Goal: Task Accomplishment & Management: Manage account settings

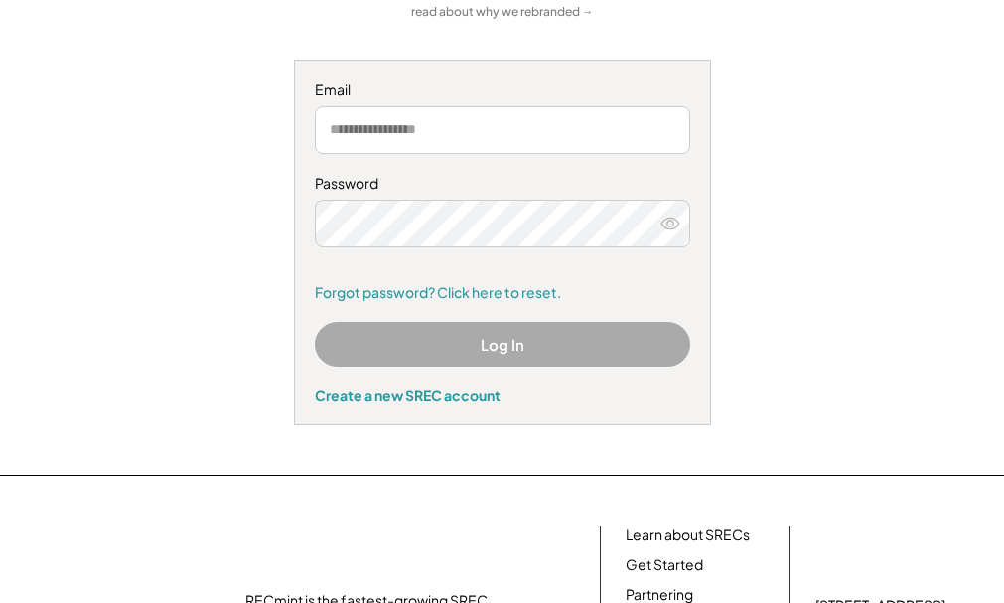
scroll to position [126, 0]
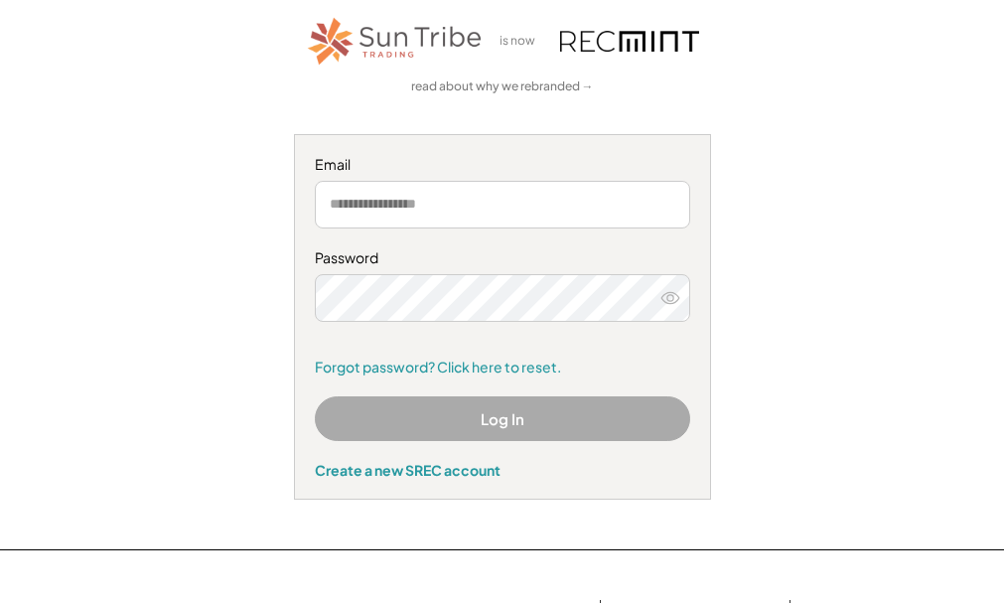
click at [946, 127] on div "is now read about why we rebranded → Email Password Remember me Forgot password…" at bounding box center [502, 257] width 957 height 486
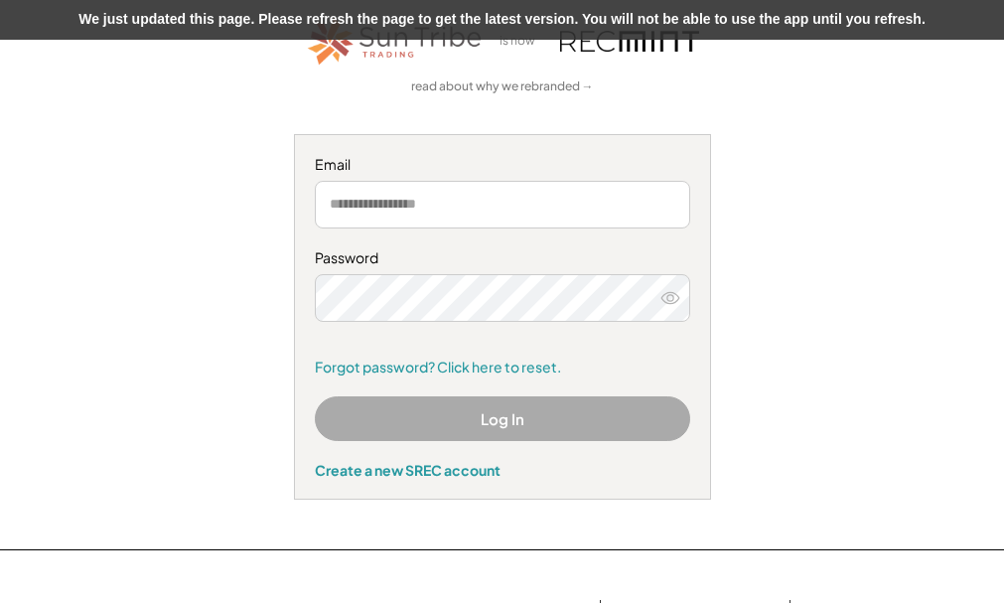
click at [25, 181] on div "is now read about why we rebranded → Email Password Remember me Forgot password…" at bounding box center [502, 257] width 957 height 486
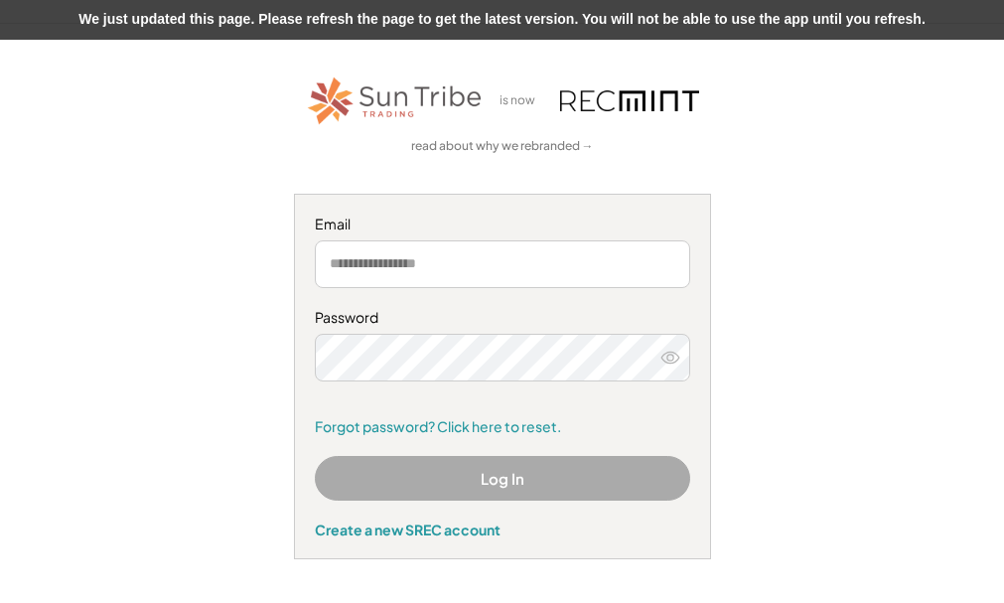
scroll to position [0, 0]
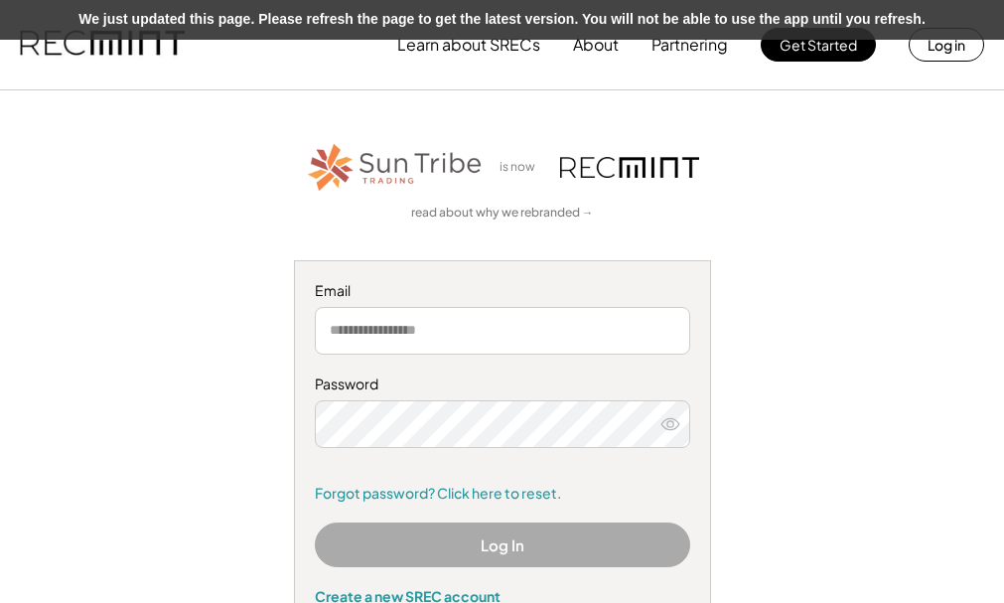
click at [549, 334] on input "email" at bounding box center [503, 331] width 376 height 48
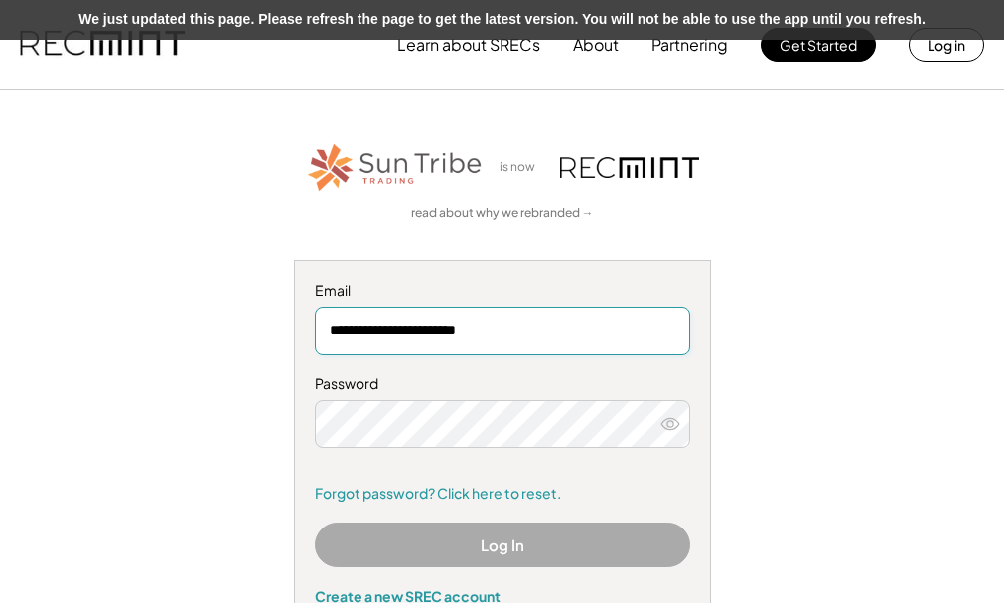
type input "**********"
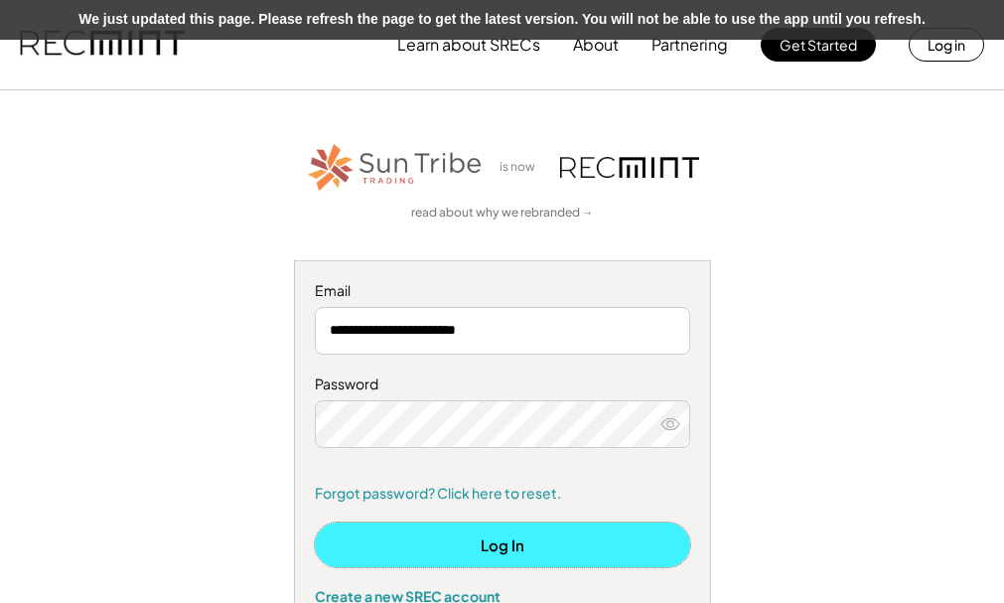
click at [554, 538] on button "Log In" at bounding box center [503, 545] width 376 height 45
click at [568, 543] on button "Log In" at bounding box center [503, 545] width 376 height 45
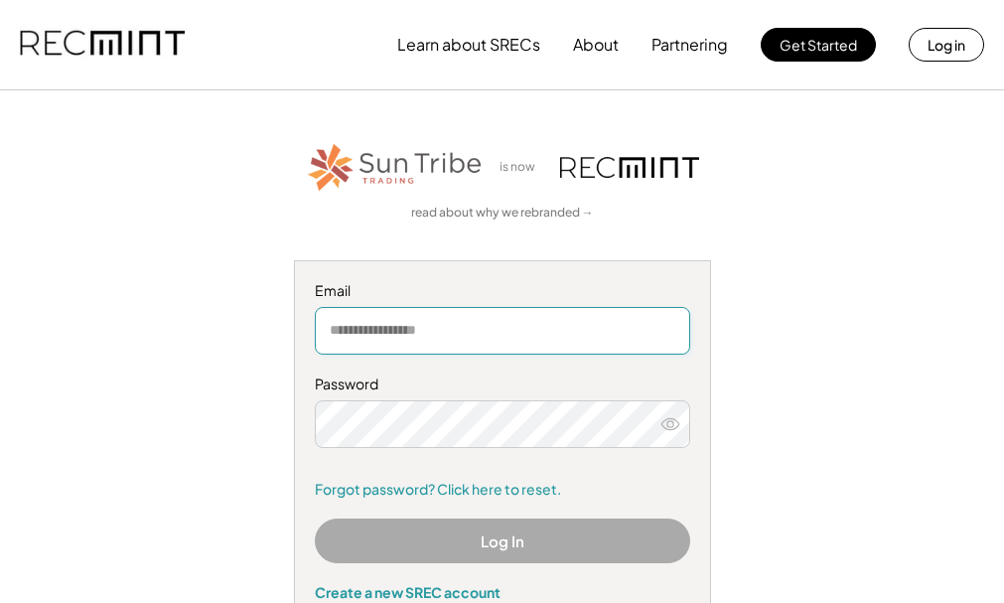
click at [402, 344] on input "email" at bounding box center [503, 331] width 376 height 48
type input "**********"
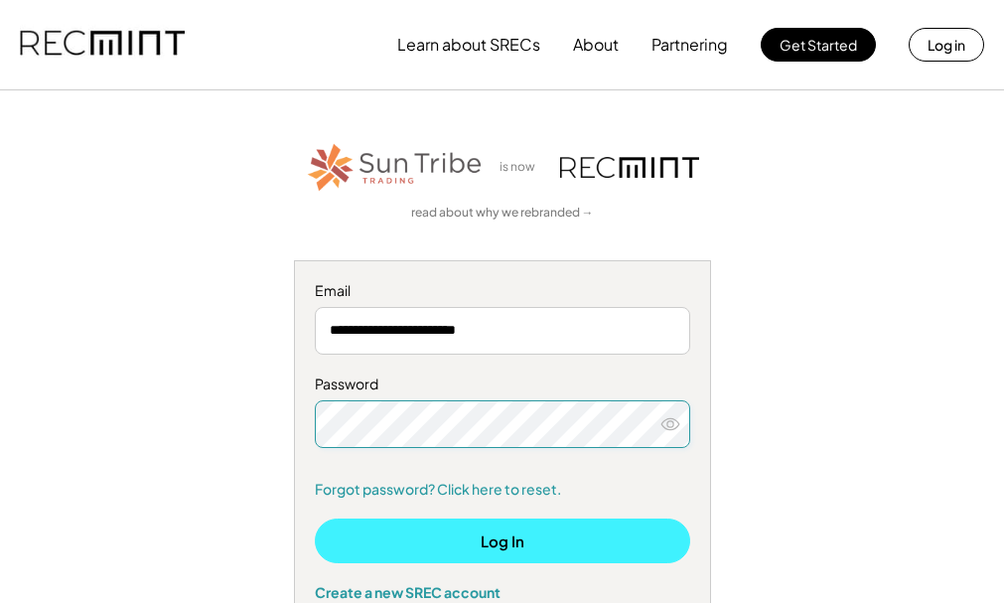
click at [460, 537] on button "Log In" at bounding box center [503, 541] width 376 height 45
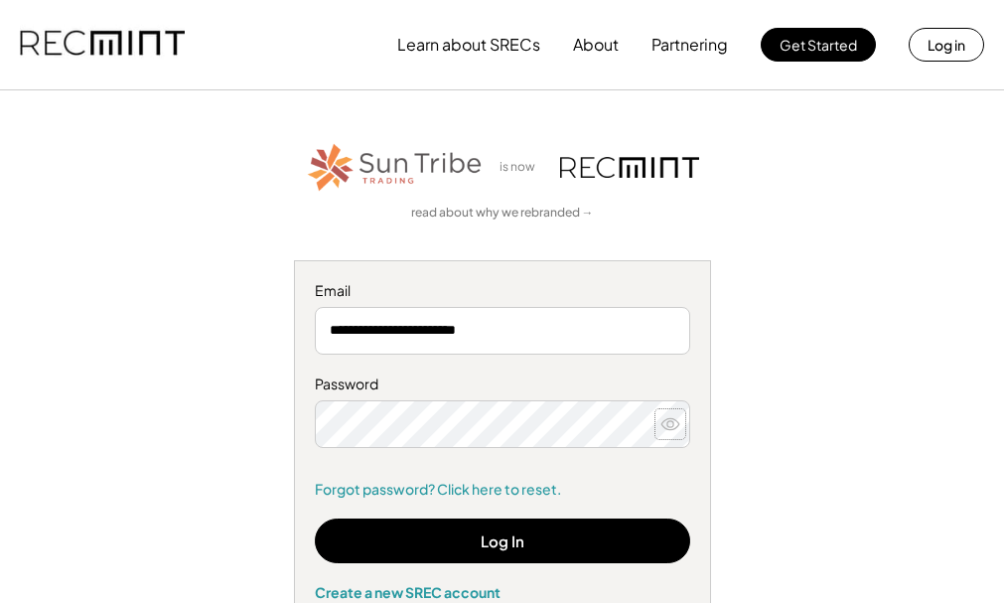
click at [675, 425] on icon at bounding box center [671, 424] width 20 height 20
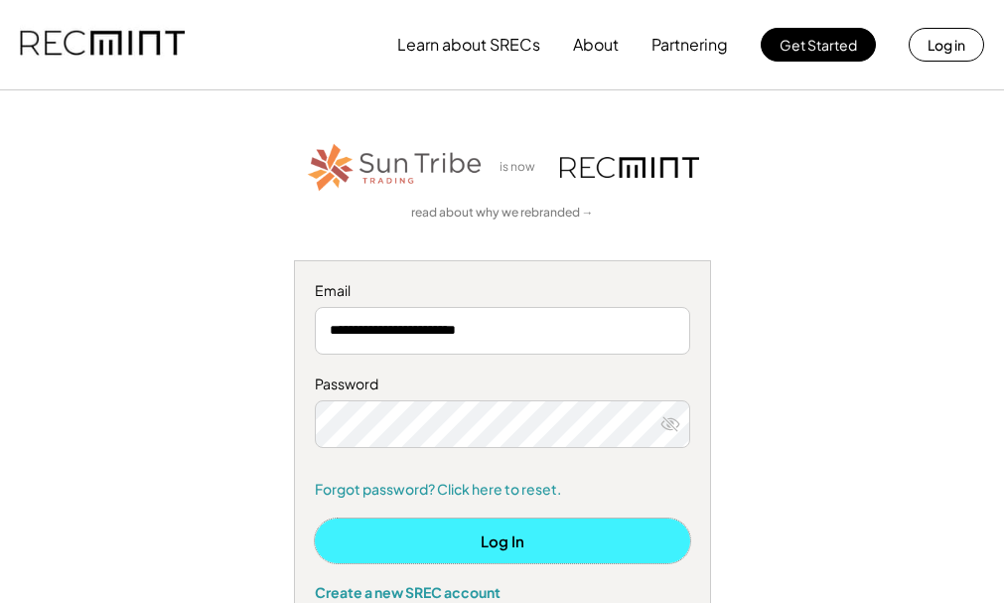
click at [593, 549] on button "Log In" at bounding box center [503, 541] width 376 height 45
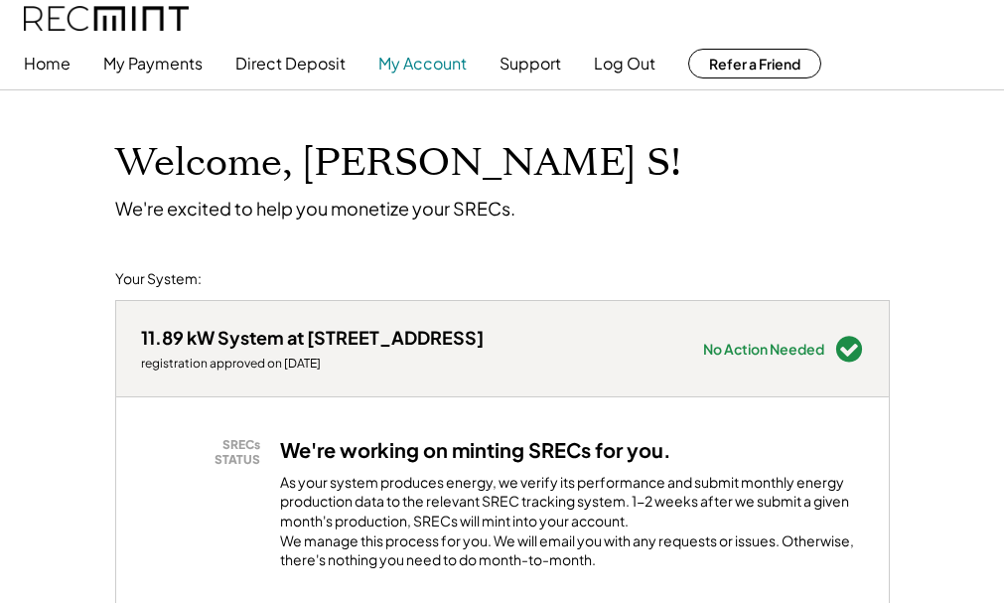
click at [410, 58] on button "My Account" at bounding box center [423, 64] width 88 height 40
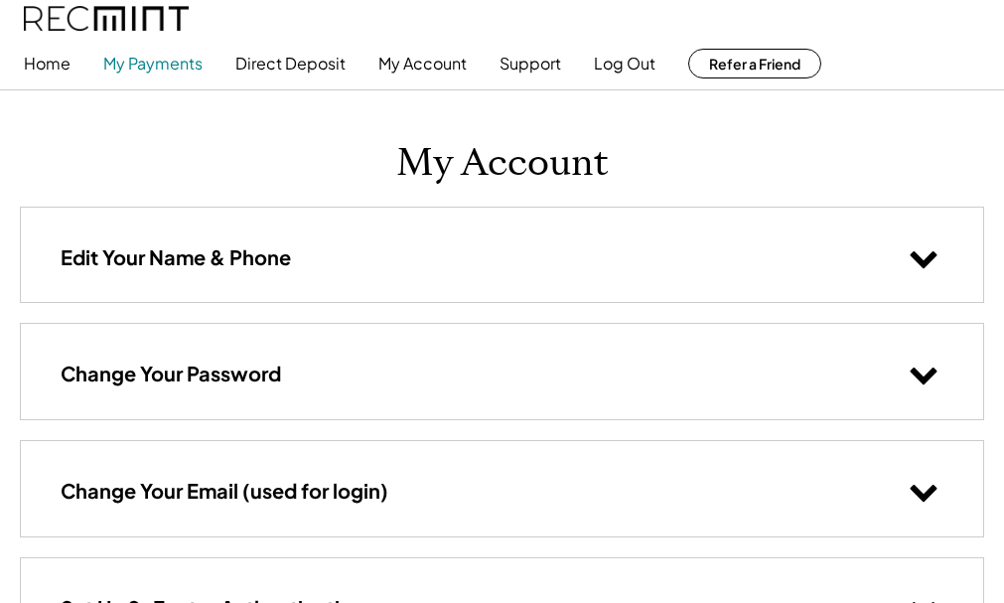
click at [159, 57] on button "My Payments" at bounding box center [152, 64] width 99 height 40
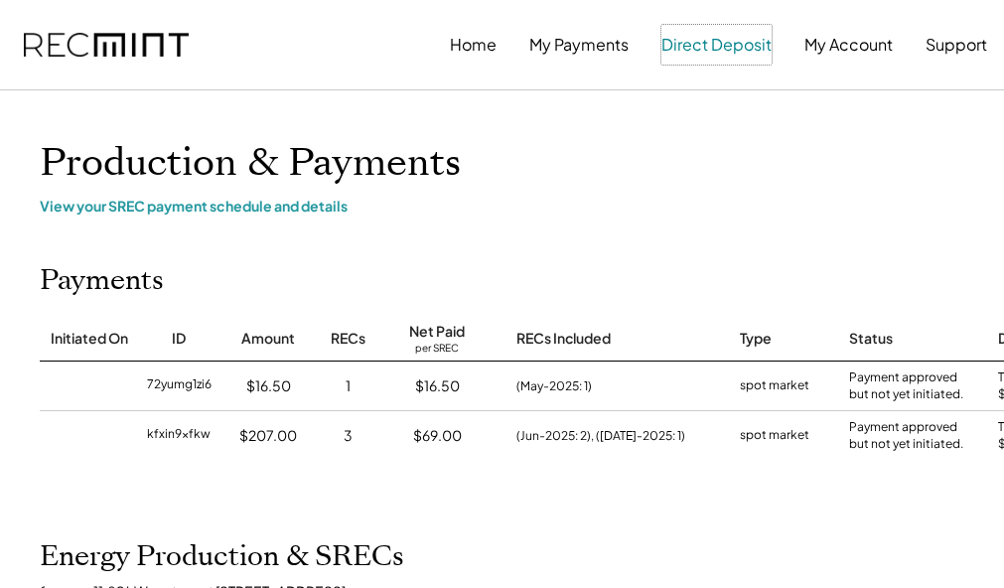
click at [705, 48] on button "Direct Deposit" at bounding box center [717, 45] width 110 height 40
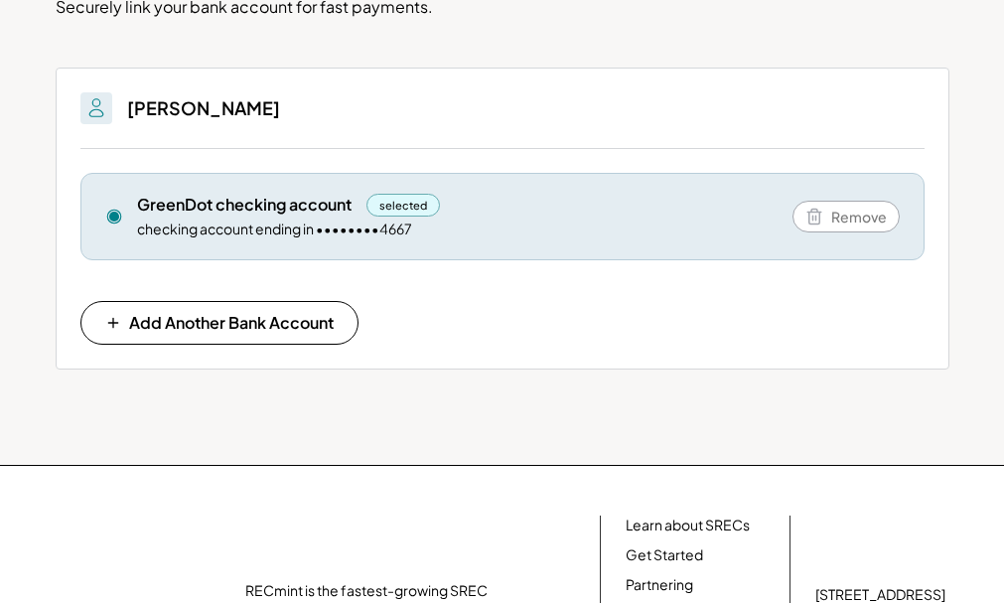
scroll to position [199, 0]
click at [306, 207] on div "GreenDot checking account" at bounding box center [244, 204] width 215 height 22
click at [403, 211] on div "selected" at bounding box center [404, 204] width 75 height 23
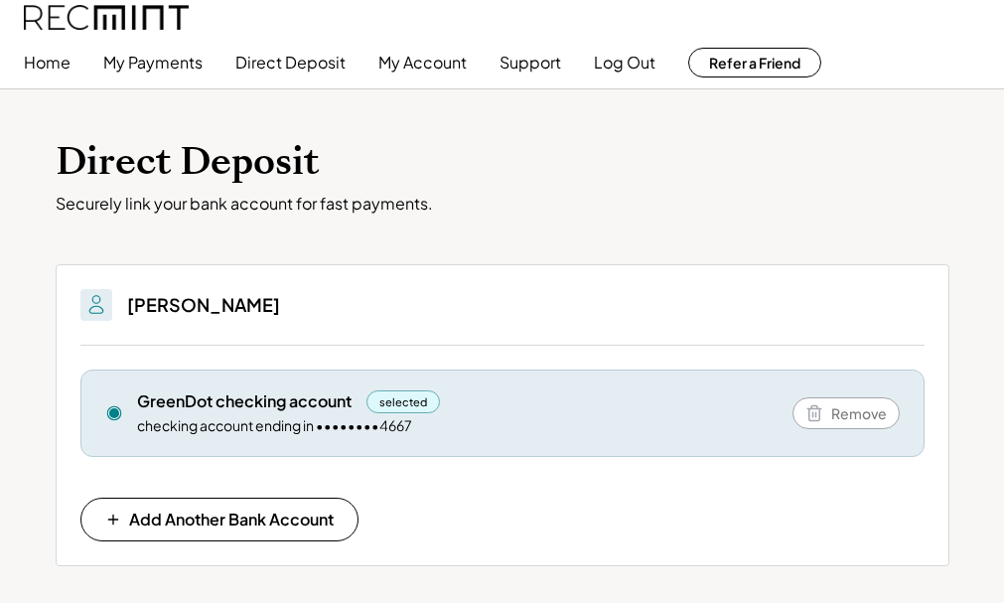
scroll to position [0, 0]
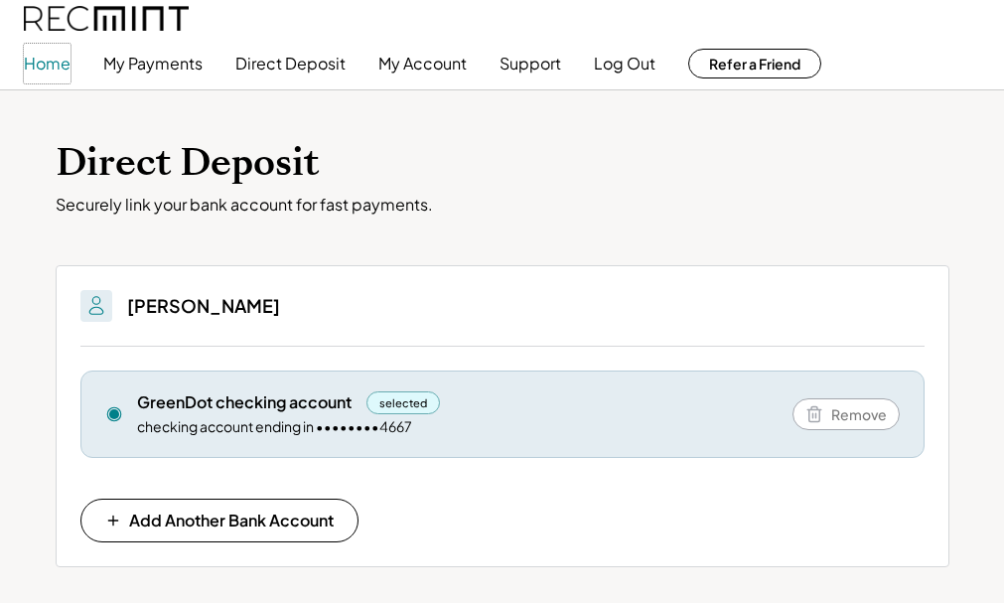
click at [61, 57] on button "Home" at bounding box center [47, 64] width 47 height 40
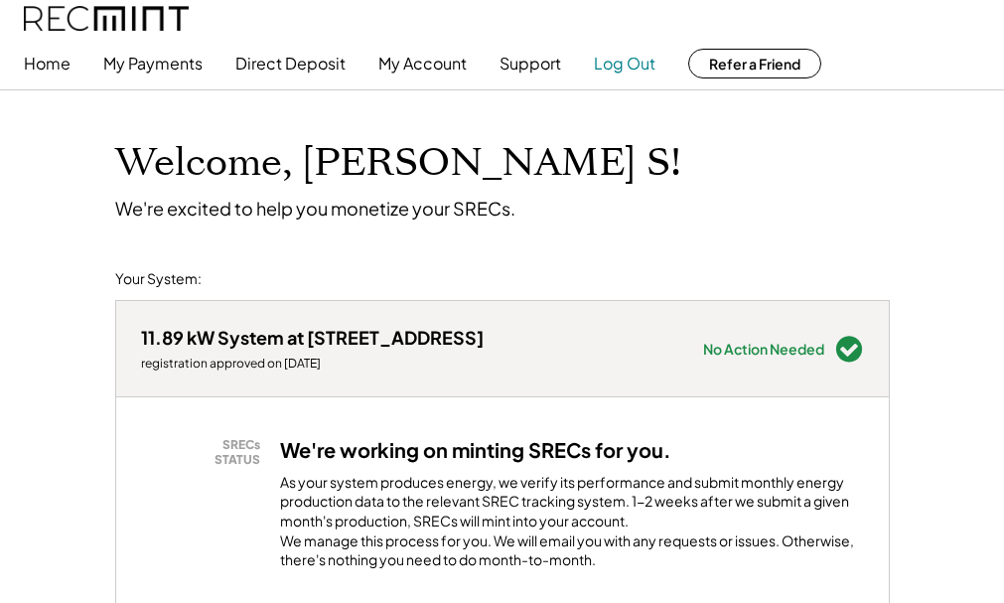
click at [646, 61] on button "Log Out" at bounding box center [625, 64] width 62 height 40
